Goal: Task Accomplishment & Management: Use online tool/utility

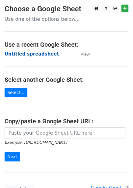
click at [40, 55] on strong "Untitled spreadsheet" at bounding box center [32, 53] width 55 height 5
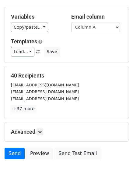
scroll to position [49, 0]
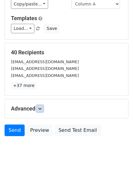
click at [41, 110] on icon at bounding box center [40, 109] width 4 height 4
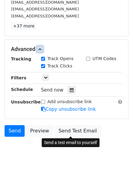
scroll to position [109, 0]
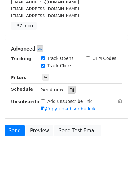
click at [68, 92] on div at bounding box center [72, 90] width 8 height 8
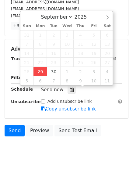
type input "2025-09-29 12:00"
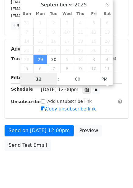
type input "4"
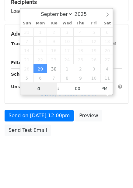
scroll to position [99, 0]
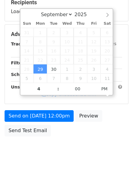
type input "2025-09-29 16:00"
click at [97, 146] on body "New Campaign Daily emails left: 50 Google Sheet: Untitled spreadsheet Variables…" at bounding box center [66, 35] width 133 height 258
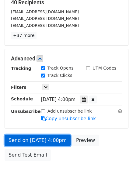
click at [55, 144] on link "Send on Sep 29 at 4:00pm" at bounding box center [38, 140] width 66 height 12
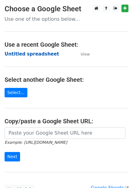
click at [15, 54] on strong "Untitled spreadsheet" at bounding box center [32, 53] width 55 height 5
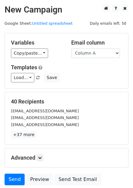
click at [94, 58] on div "Variables Copy/paste... {{Column A}} {{Column B}} {{Column C}} {{Column D}} {{C…" at bounding box center [66, 60] width 123 height 55
click at [96, 56] on select "Column A Column B Column C Column D Column E Column F" at bounding box center [95, 52] width 49 height 9
select select "Column B"
click at [71, 48] on select "Column A Column B Column C Column D Column E Column F" at bounding box center [95, 52] width 49 height 9
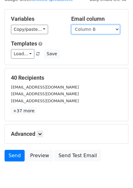
scroll to position [49, 0]
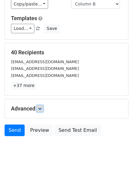
click at [42, 108] on icon at bounding box center [40, 109] width 4 height 4
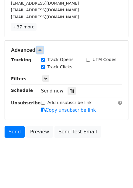
scroll to position [109, 0]
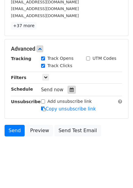
click at [71, 90] on div at bounding box center [72, 90] width 8 height 8
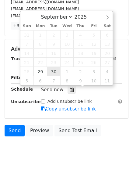
type input "2025-09-30 12:00"
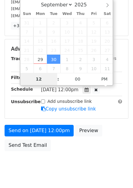
type input "5"
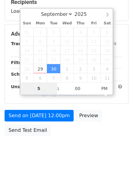
scroll to position [99, 0]
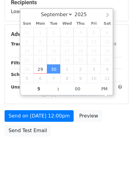
type input "2025-09-30 17:00"
click at [79, 142] on body "New Campaign Daily emails left: 50 Google Sheet: Untitled spreadsheet Variables…" at bounding box center [66, 35] width 133 height 258
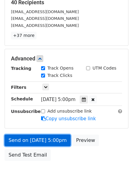
click at [58, 139] on link "Send on Sep 30 at 5:00pm" at bounding box center [38, 140] width 66 height 12
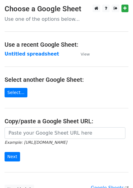
click at [34, 52] on strong "Untitled spreadsheet" at bounding box center [32, 53] width 55 height 5
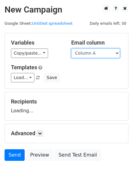
drag, startPoint x: 85, startPoint y: 51, endPoint x: 86, endPoint y: 55, distance: 3.3
click at [85, 51] on select "Column A Column B Column C Column D Column E Column F" at bounding box center [95, 52] width 49 height 9
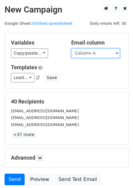
click at [92, 56] on select "Column A Column B Column C Column D Column E Column F" at bounding box center [95, 52] width 49 height 9
select select "Column C"
click at [71, 48] on select "Column A Column B Column C Column D Column E Column F" at bounding box center [95, 52] width 49 height 9
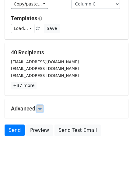
click at [42, 107] on icon at bounding box center [40, 109] width 4 height 4
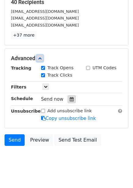
scroll to position [101, 0]
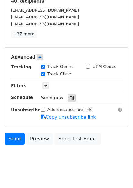
click at [70, 97] on icon at bounding box center [72, 98] width 4 height 4
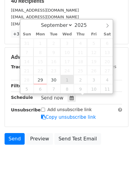
type input "2025-10-01 12:00"
select select "9"
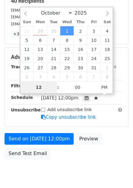
type input "6"
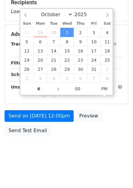
type input "2025-10-01 18:00"
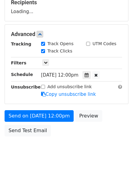
click at [90, 132] on form "Variables Copy/paste... {{Column A}} {{Column B}} {{Column C}} {{Column D}} {{C…" at bounding box center [67, 36] width 124 height 205
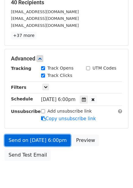
click at [42, 136] on link "Send on Oct 1 at 6:00pm" at bounding box center [38, 140] width 66 height 12
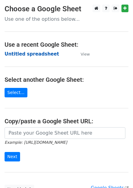
click at [39, 55] on strong "Untitled spreadsheet" at bounding box center [32, 53] width 55 height 5
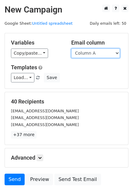
click at [95, 52] on select "Column A Column B Column C Column D Column E Column F" at bounding box center [95, 52] width 49 height 9
select select "Column D"
click at [71, 48] on select "Column A Column B Column C Column D Column E Column F" at bounding box center [95, 52] width 49 height 9
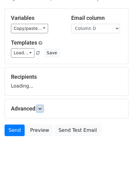
click at [43, 110] on link at bounding box center [40, 108] width 7 height 7
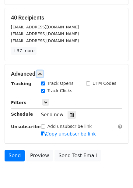
scroll to position [84, 0]
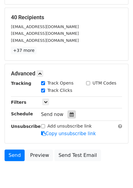
click at [70, 115] on icon at bounding box center [72, 114] width 4 height 4
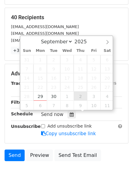
type input "[DATE] 12:00"
select select "9"
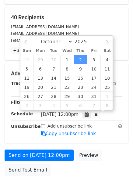
scroll to position [0, 0]
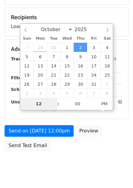
type input "7"
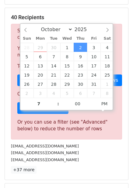
type input "[DATE] 19:00"
click at [93, 153] on div "[EMAIL_ADDRESS][DOMAIN_NAME]" at bounding box center [66, 152] width 120 height 7
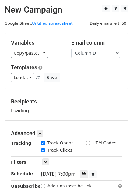
scroll to position [99, 0]
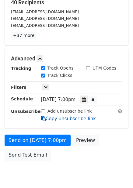
click at [57, 116] on link "Copy unsubscribe link" at bounding box center [68, 118] width 55 height 5
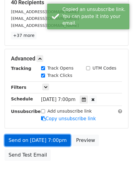
click at [58, 135] on link "Send on [DATE] 7:00pm" at bounding box center [38, 140] width 66 height 12
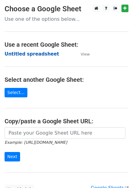
click at [42, 55] on strong "Untitled spreadsheet" at bounding box center [32, 53] width 55 height 5
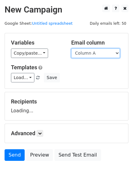
drag, startPoint x: 0, startPoint y: 0, endPoint x: 102, endPoint y: 54, distance: 115.3
click at [102, 54] on select "Column A Column B Column C Column D Column E Column F" at bounding box center [95, 52] width 49 height 9
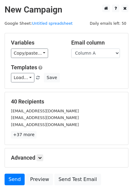
click at [97, 97] on div "40 Recipients [EMAIL_ADDRESS][DOMAIN_NAME] [EMAIL_ADDRESS][DOMAIN_NAME] [EMAIL_…" at bounding box center [66, 118] width 123 height 52
click at [104, 54] on select "Column A Column B Column C Column D Column E Column F" at bounding box center [95, 52] width 49 height 9
select select "Column E"
click at [71, 48] on select "Column A Column B Column C Column D Column E Column F" at bounding box center [95, 52] width 49 height 9
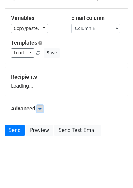
click at [41, 107] on icon at bounding box center [40, 109] width 4 height 4
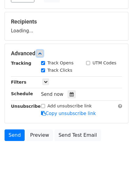
scroll to position [82, 0]
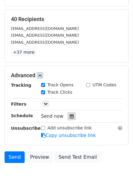
click at [70, 115] on icon at bounding box center [72, 116] width 4 height 4
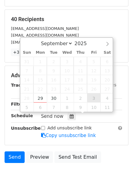
type input "[DATE] 12:00"
select select "9"
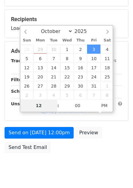
type input "8"
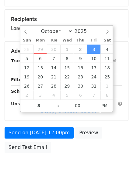
type input "[DATE] 20:00"
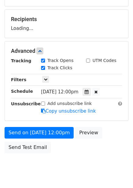
click at [100, 147] on div "Send on [DATE] 12:00pm Preview Send Test Email" at bounding box center [66, 141] width 133 height 29
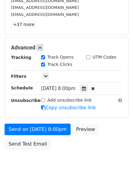
scroll to position [123, 0]
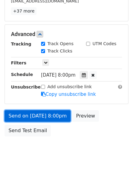
click at [51, 118] on link "Send on [DATE] 8:00pm" at bounding box center [38, 116] width 66 height 12
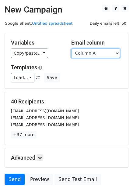
click at [92, 55] on select "Column A Column B Column C Column D Column E Column F" at bounding box center [95, 52] width 49 height 9
select select "Column F"
click at [71, 48] on select "Column A Column B Column C Column D Column E Column F" at bounding box center [95, 52] width 49 height 9
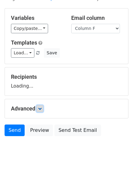
click at [43, 109] on link at bounding box center [40, 108] width 7 height 7
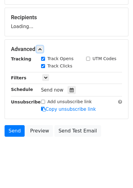
scroll to position [84, 0]
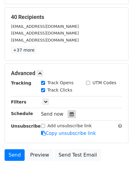
click at [70, 114] on icon at bounding box center [72, 114] width 4 height 4
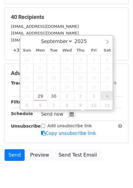
type input "[DATE] 12:00"
select select "9"
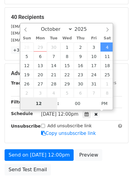
type input "9"
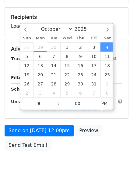
type input "2025-10-04 21:00"
click at [97, 148] on form "Variables Copy/paste... {{Column A}} {{Column B}} {{Column C}} {{Column D}} {{C…" at bounding box center [67, 51] width 124 height 205
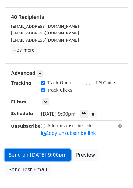
click at [43, 151] on link "Send on Oct 4 at 9:00pm" at bounding box center [38, 155] width 66 height 12
